Goal: Use online tool/utility: Use online tool/utility

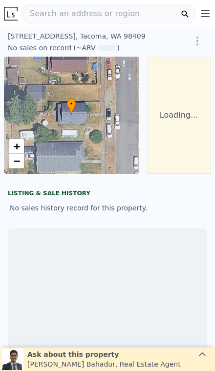
scroll to position [0, 4]
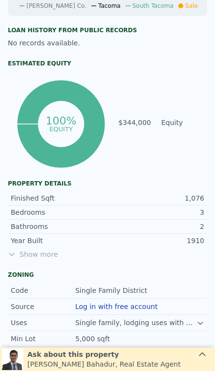
click at [37, 256] on span "Show more" at bounding box center [107, 255] width 199 height 10
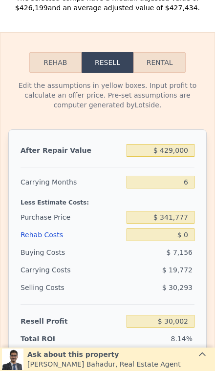
scroll to position [1603, 0]
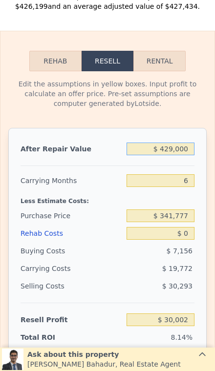
click at [186, 153] on input "$ 429,000" at bounding box center [160, 149] width 68 height 13
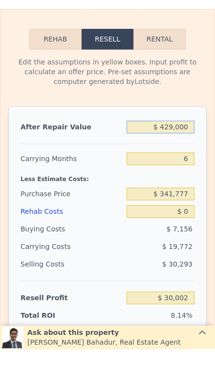
scroll to position [0, 676]
type input "$ 42,900"
type input "-$ 328,558"
type input "$ 4,290"
type input "-$ 364,413"
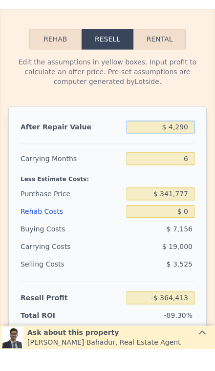
type input "$ 429"
type input "-$ 367,999"
type input "$ 42"
type input "-$ 368,358"
type input "$ 4"
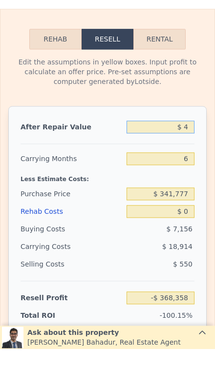
type input "-$ 368,393"
type input "$ 47"
type input "-$ 368,353"
type input "$ 475"
type input "-$ 367,957"
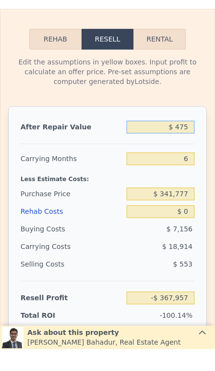
type input "$ 4,750"
type input "-$ 363,987"
type input "$ 47,500"
type input "-$ 324,286"
type input "$ 475,000"
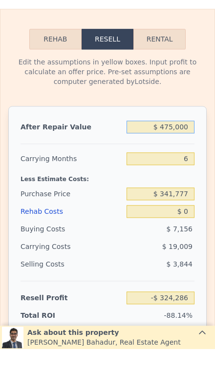
type input "$ 72,721"
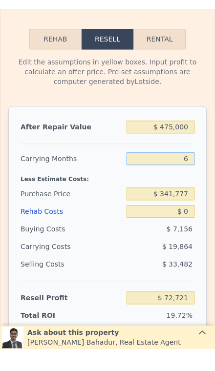
click at [184, 174] on input "6" at bounding box center [160, 180] width 68 height 13
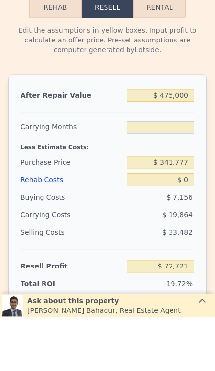
type input "3"
type input "$ 82,653"
type input "3"
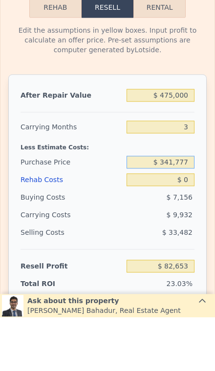
click at [186, 210] on input "$ 341,777" at bounding box center [160, 216] width 68 height 13
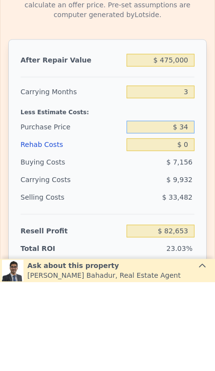
type input "$ 3"
type input "$ 370,000"
type input "$ 53,206"
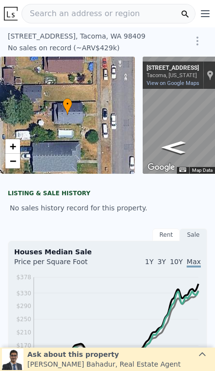
scroll to position [0, 0]
